Goal: Transaction & Acquisition: Purchase product/service

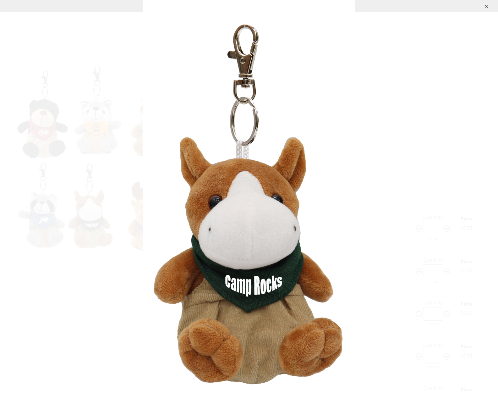
scroll to position [137, 0]
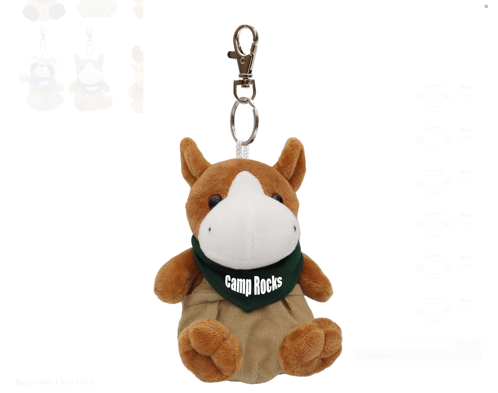
click at [28, 17] on div "⨉" at bounding box center [249, 196] width 498 height 393
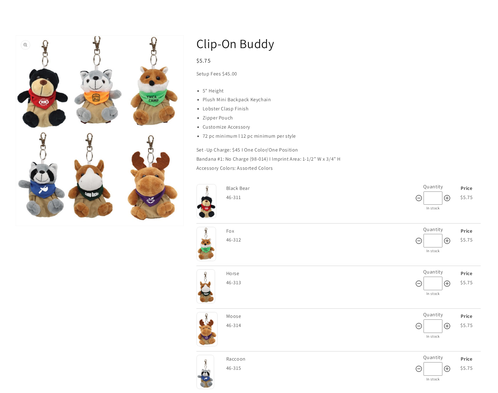
scroll to position [0, 0]
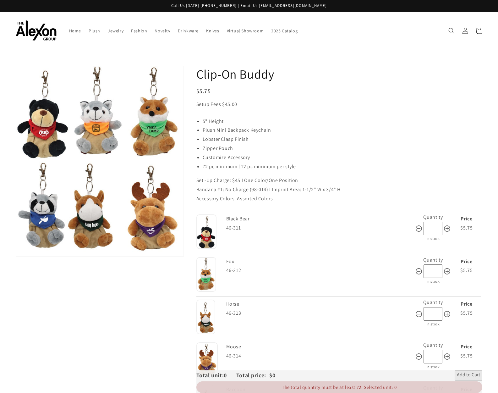
click at [448, 30] on use "Search" at bounding box center [451, 31] width 6 height 6
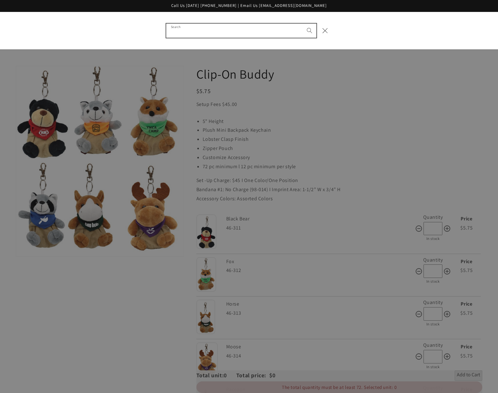
paste input "**********"
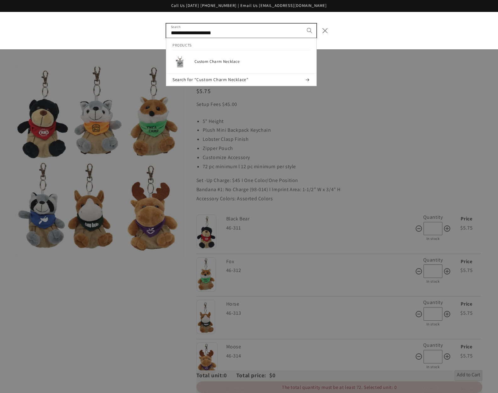
type input "**********"
click at [302, 24] on button "Search" at bounding box center [309, 31] width 14 height 14
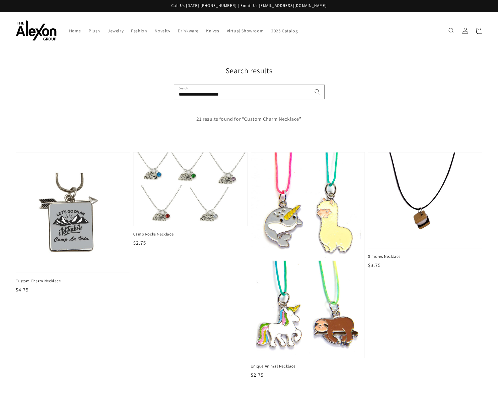
scroll to position [2, 0]
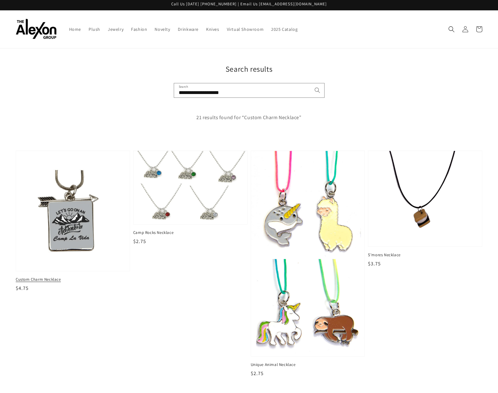
click at [67, 223] on img at bounding box center [72, 210] width 117 height 123
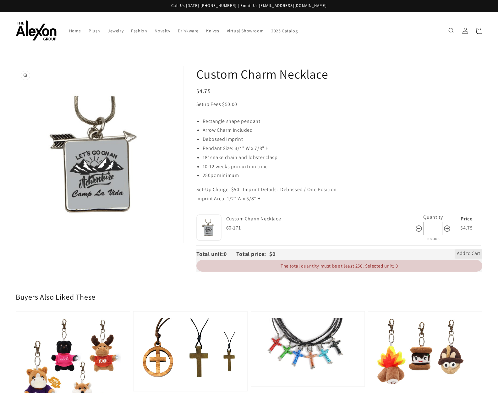
click at [119, 186] on button "Open media 1 in gallery view" at bounding box center [99, 154] width 167 height 177
click at [452, 32] on icon "Search" at bounding box center [451, 30] width 7 height 7
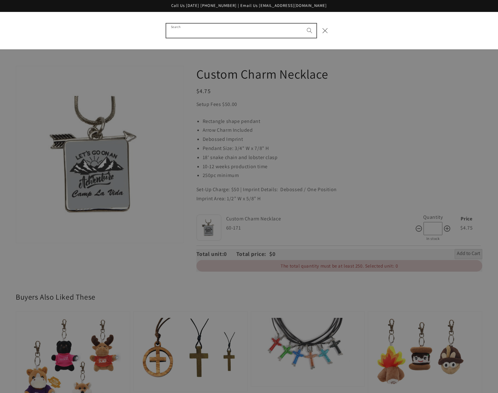
paste input "**********"
type input "**********"
click at [302, 24] on button "Search" at bounding box center [309, 31] width 14 height 14
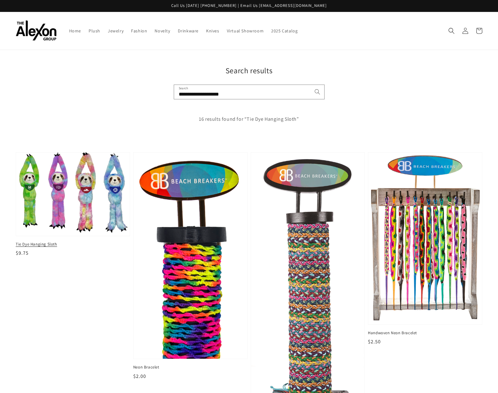
click at [111, 201] on img at bounding box center [72, 194] width 117 height 86
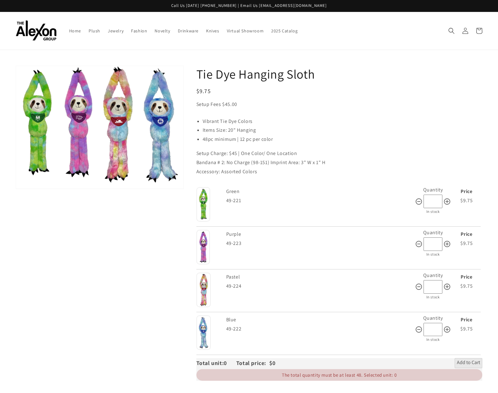
click at [158, 170] on button "Open media 1 in gallery view" at bounding box center [99, 127] width 167 height 123
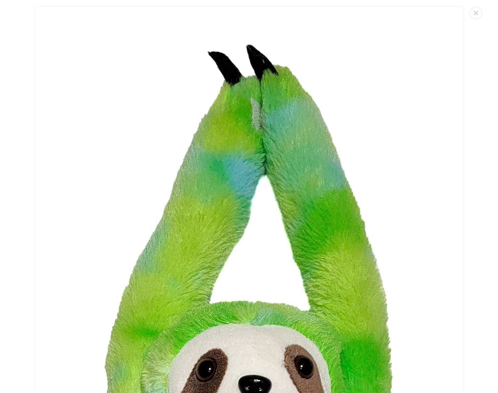
scroll to position [1152, 0]
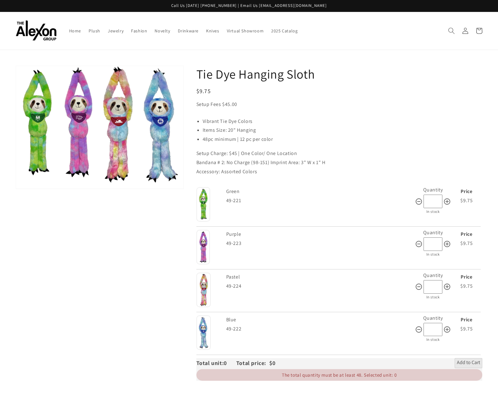
click at [454, 32] on icon "Search" at bounding box center [451, 30] width 7 height 7
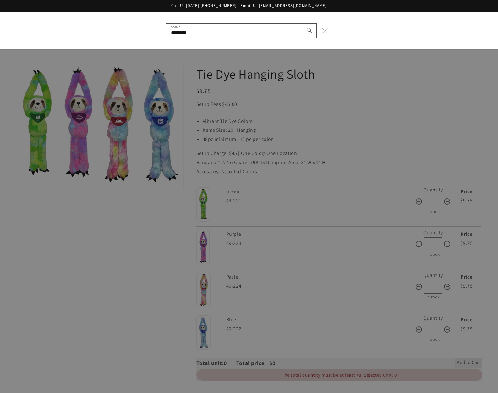
type input "********"
click at [302, 24] on button "Search" at bounding box center [309, 31] width 14 height 14
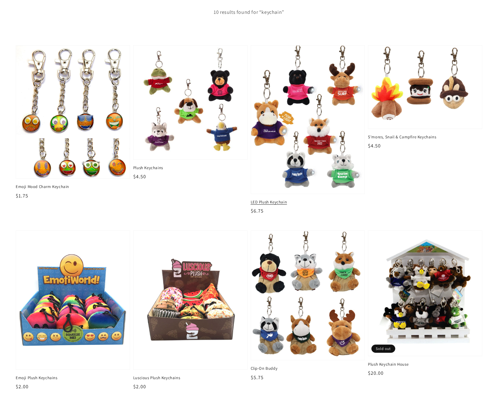
scroll to position [107, 0]
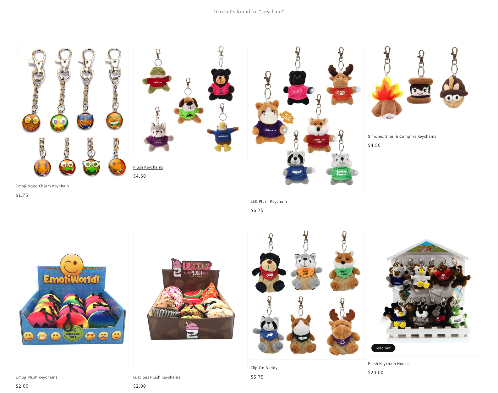
click at [223, 139] on img at bounding box center [190, 101] width 117 height 117
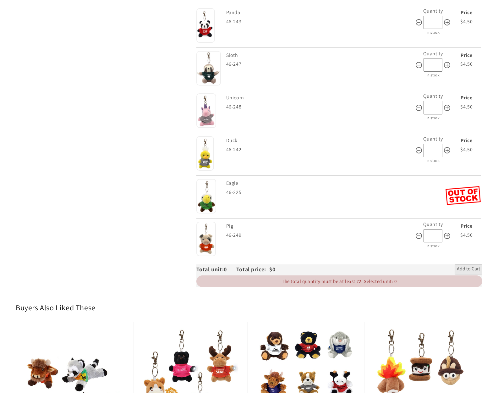
scroll to position [845, 0]
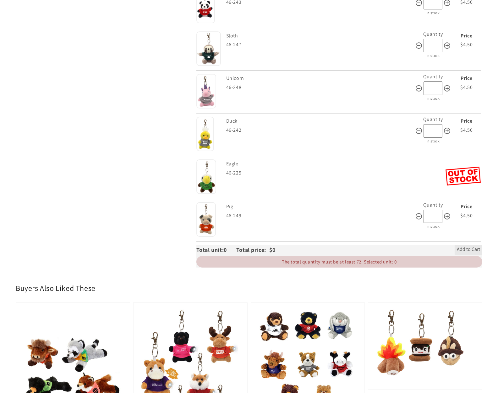
click at [209, 223] on img at bounding box center [205, 219] width 19 height 35
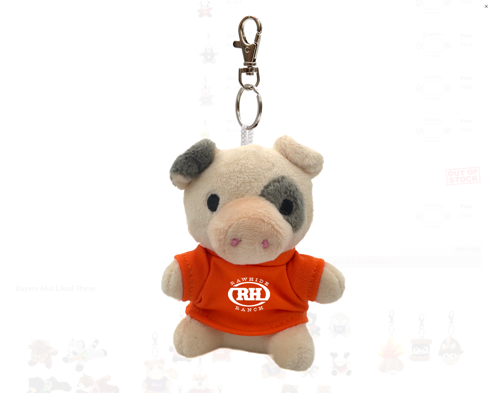
scroll to position [838, 0]
click at [98, 62] on div "⨉" at bounding box center [249, 196] width 498 height 393
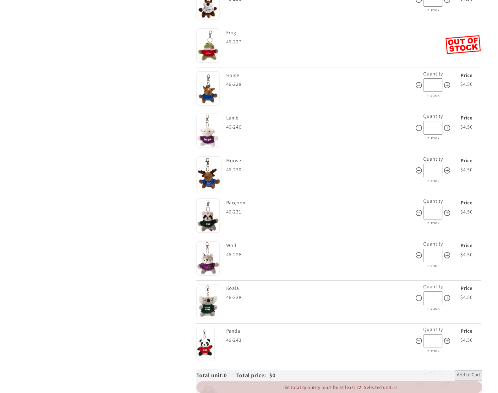
scroll to position [508, 0]
click at [200, 171] on img at bounding box center [208, 173] width 25 height 34
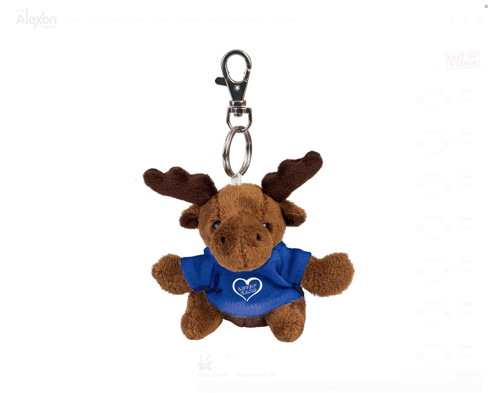
scroll to position [489, 0]
drag, startPoint x: 350, startPoint y: 30, endPoint x: 343, endPoint y: 1, distance: 30.7
click at [350, 30] on div "⨉" at bounding box center [249, 196] width 498 height 393
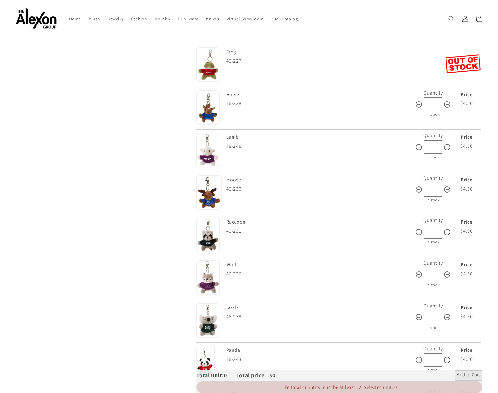
click at [209, 199] on img at bounding box center [208, 192] width 25 height 34
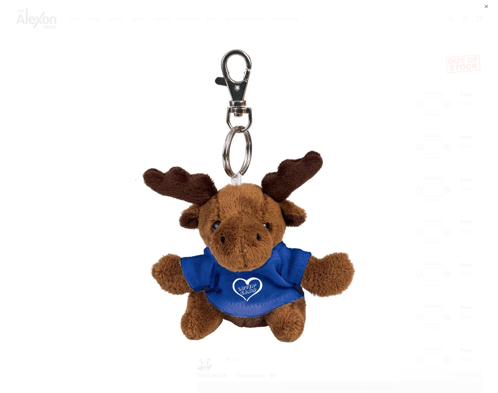
click at [265, 282] on img at bounding box center [249, 196] width 228 height 314
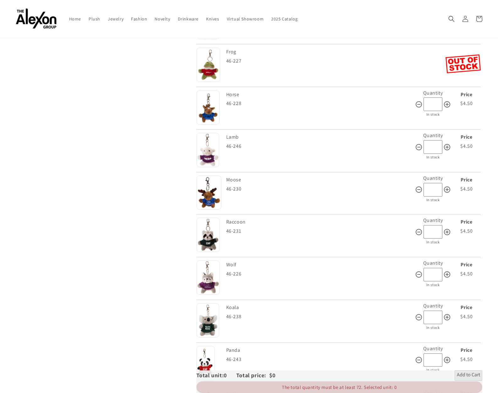
click at [265, 282] on div "Style Wolf 46-226" at bounding box center [320, 277] width 189 height 39
click at [209, 195] on img at bounding box center [208, 192] width 25 height 34
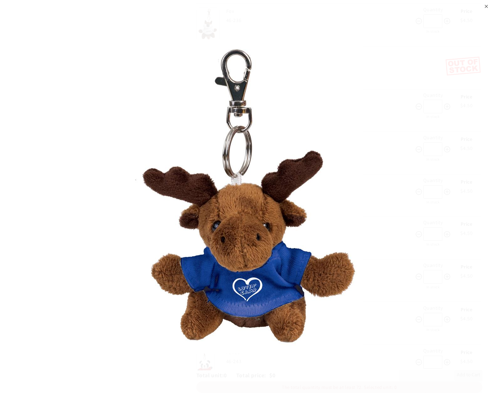
scroll to position [486, 0]
click at [181, 250] on img at bounding box center [249, 196] width 228 height 314
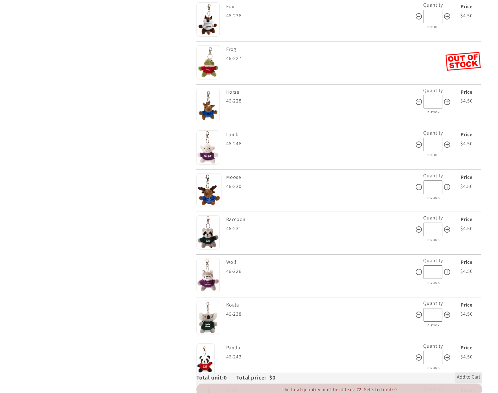
scroll to position [493, 0]
